Goal: Submit feedback/report problem

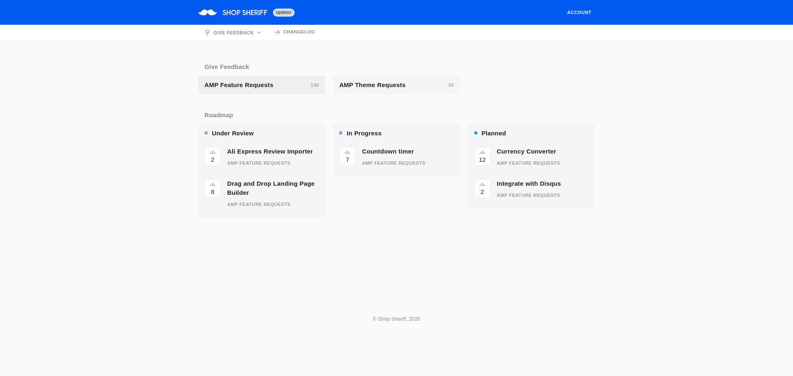
click at [283, 89] on div "AMP Feature Requests 130" at bounding box center [261, 85] width 114 height 9
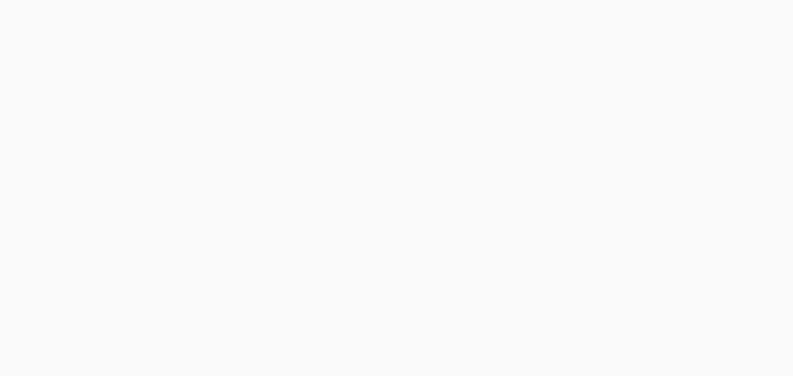
scroll to position [619, 0]
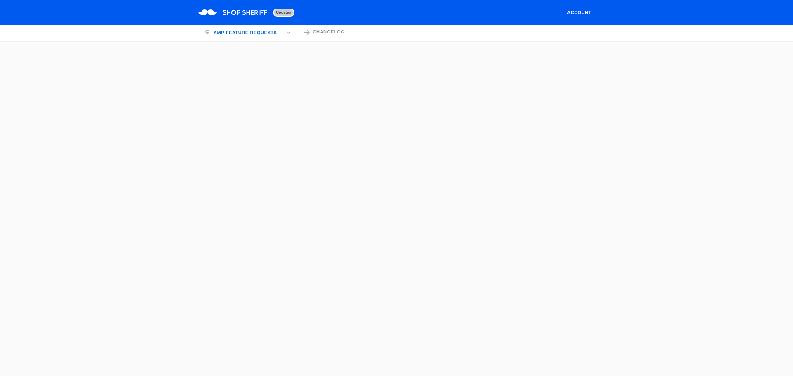
click at [0, 146] on div at bounding box center [396, 306] width 793 height 505
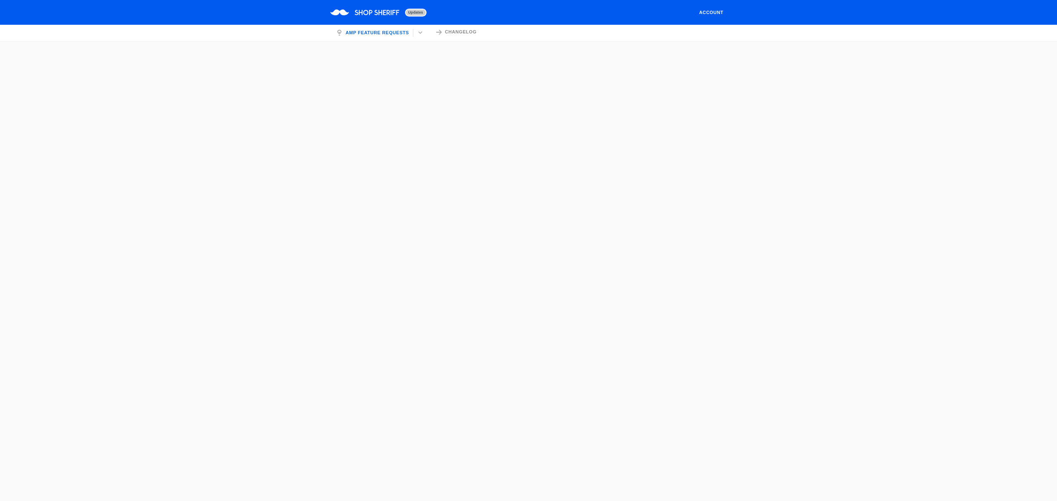
click at [811, 225] on div at bounding box center [528, 306] width 1057 height 505
click at [48, 288] on div at bounding box center [528, 306] width 1057 height 505
drag, startPoint x: 61, startPoint y: 253, endPoint x: 60, endPoint y: 239, distance: 13.7
click at [61, 253] on div at bounding box center [528, 336] width 1057 height 565
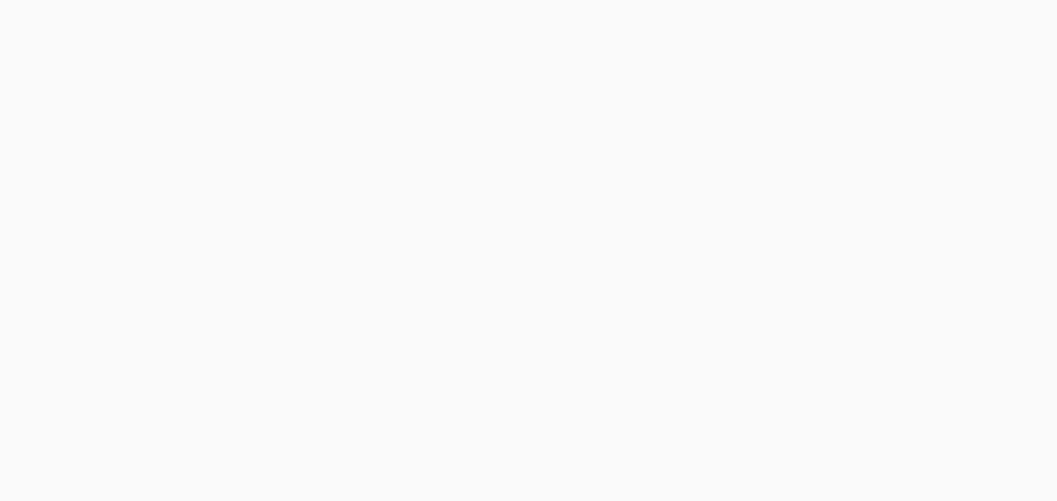
scroll to position [118, 0]
drag, startPoint x: 824, startPoint y: 321, endPoint x: 710, endPoint y: 151, distance: 205.1
click at [824, 320] on div at bounding box center [528, 218] width 1057 height 565
